Goal: Task Accomplishment & Management: Complete application form

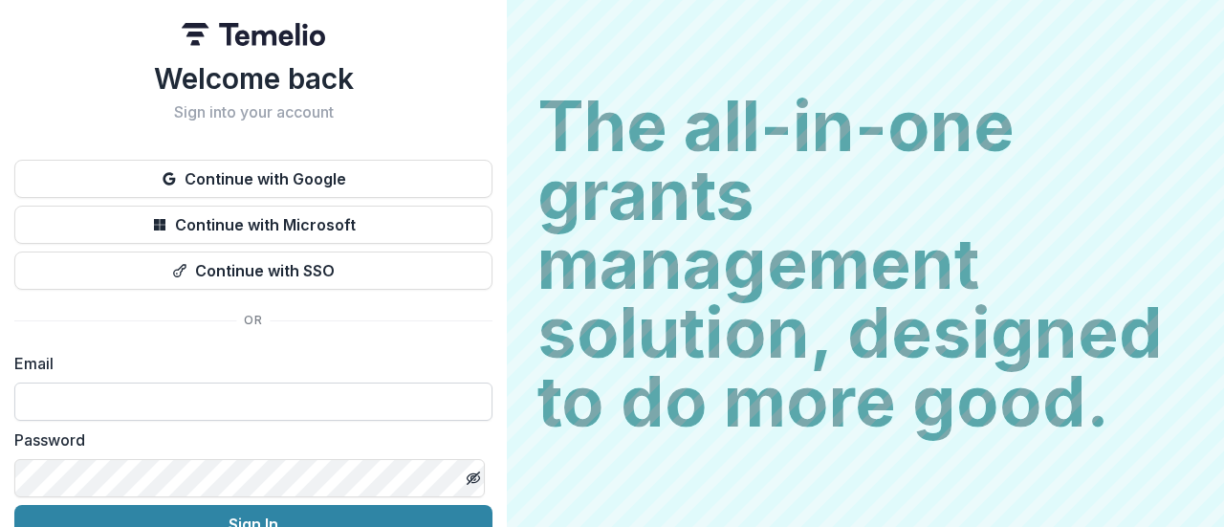
click at [148, 393] on input at bounding box center [253, 401] width 478 height 38
type input "**********"
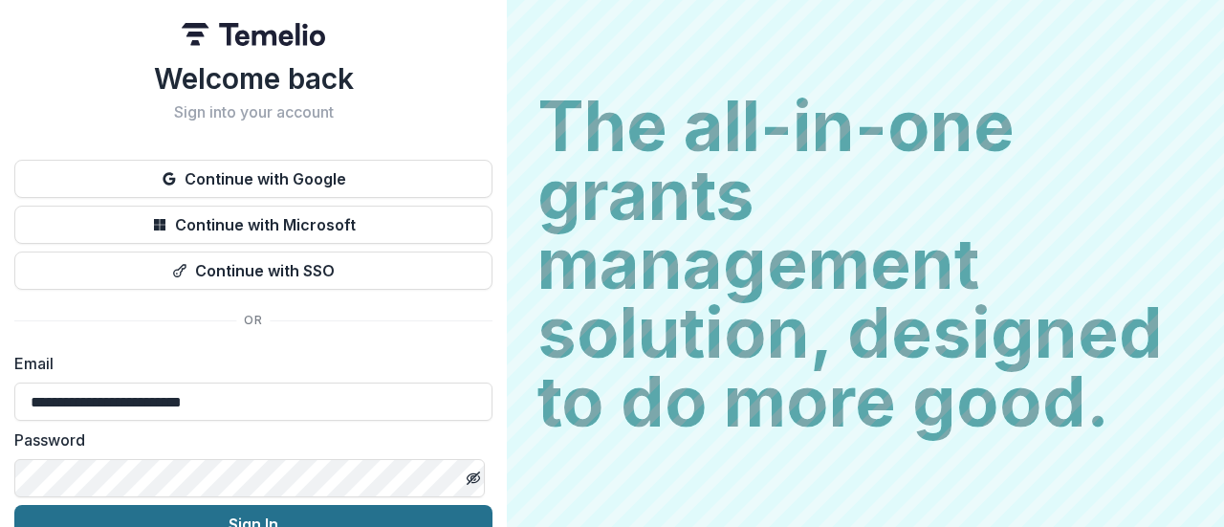
click at [284, 519] on button "Sign In" at bounding box center [253, 524] width 478 height 38
